Goal: Information Seeking & Learning: Learn about a topic

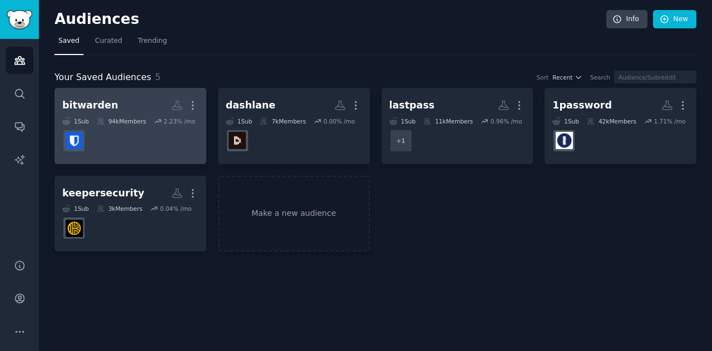
click at [106, 106] on div "bitwarden" at bounding box center [90, 105] width 56 height 14
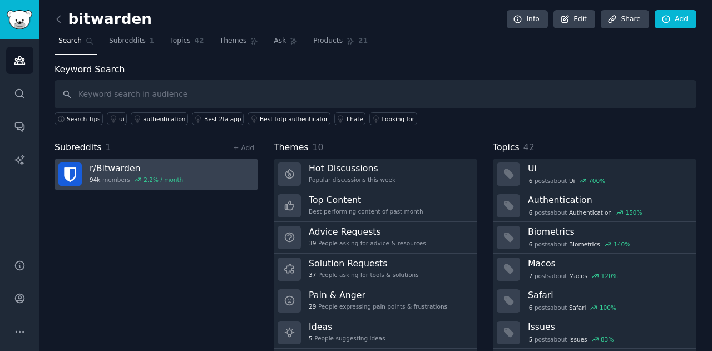
click at [181, 168] on link "r/ Bitwarden 94k members 2.2 % / month" at bounding box center [155, 174] width 203 height 32
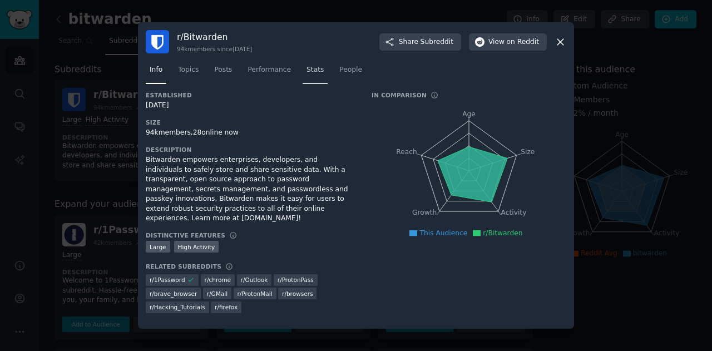
click at [302, 69] on link "Stats" at bounding box center [314, 72] width 25 height 23
